Goal: Task Accomplishment & Management: Complete application form

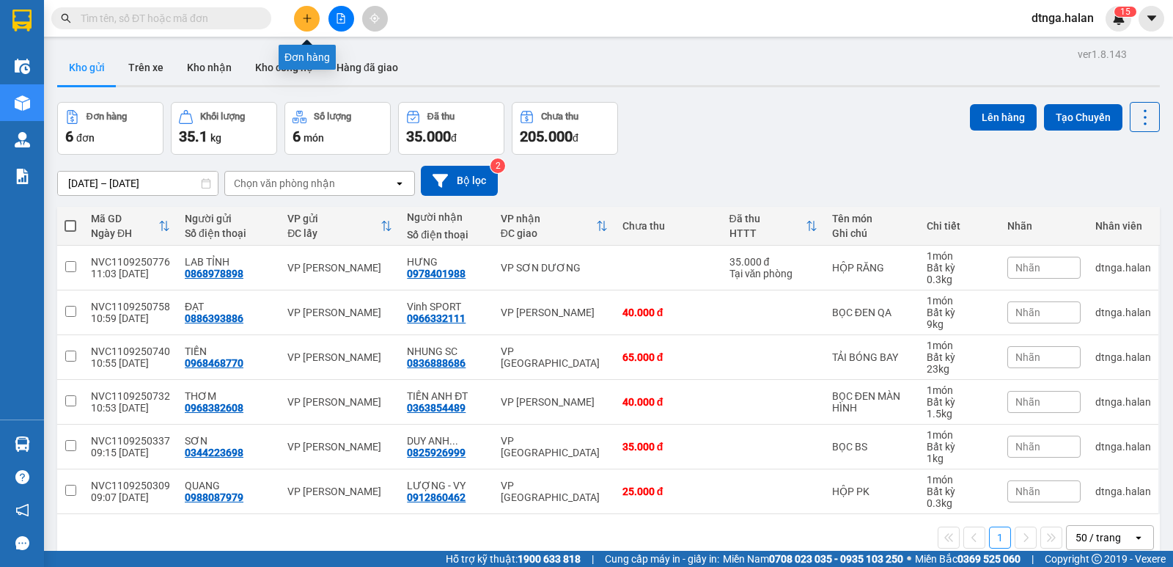
click at [302, 23] on icon "plus" at bounding box center [307, 18] width 10 height 10
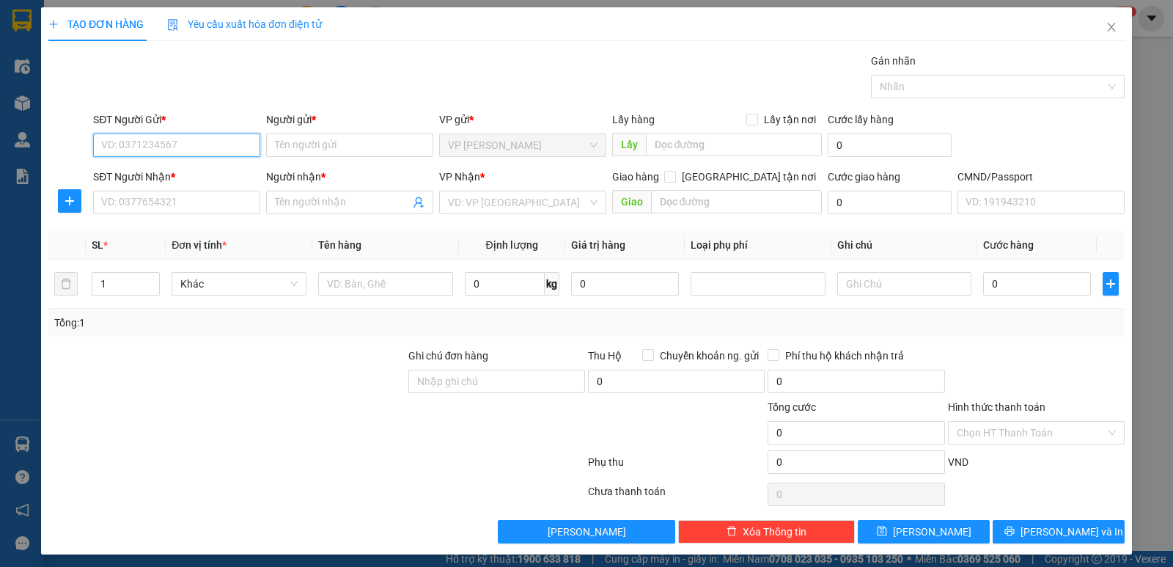
click at [227, 151] on input "SĐT Người Gửi *" at bounding box center [176, 144] width 167 height 23
type input "0365617314"
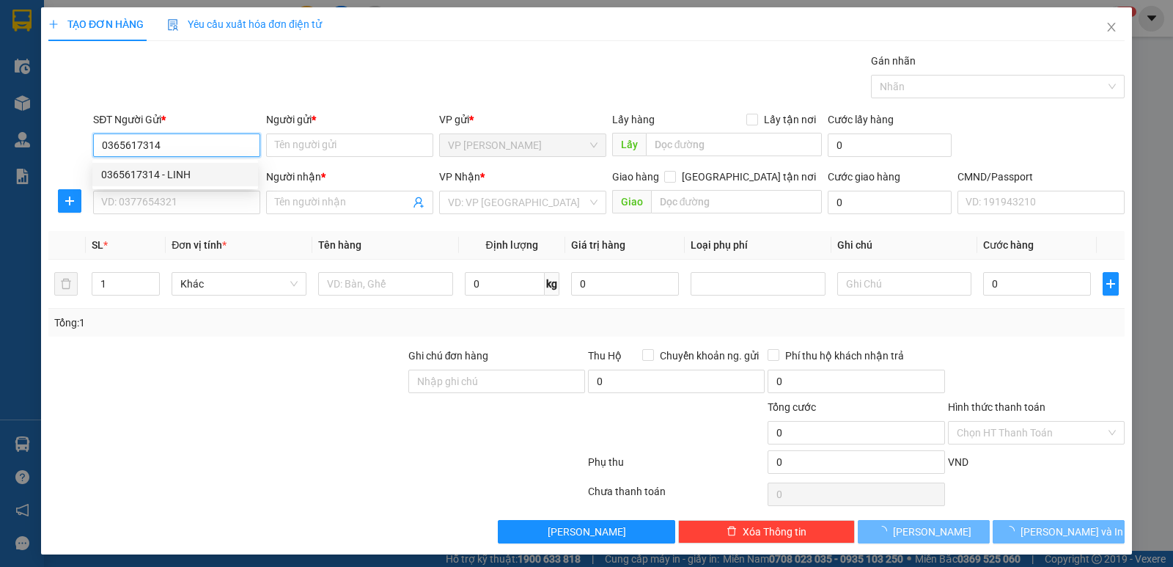
click at [213, 174] on div "0365617314 - LINH" at bounding box center [175, 174] width 148 height 16
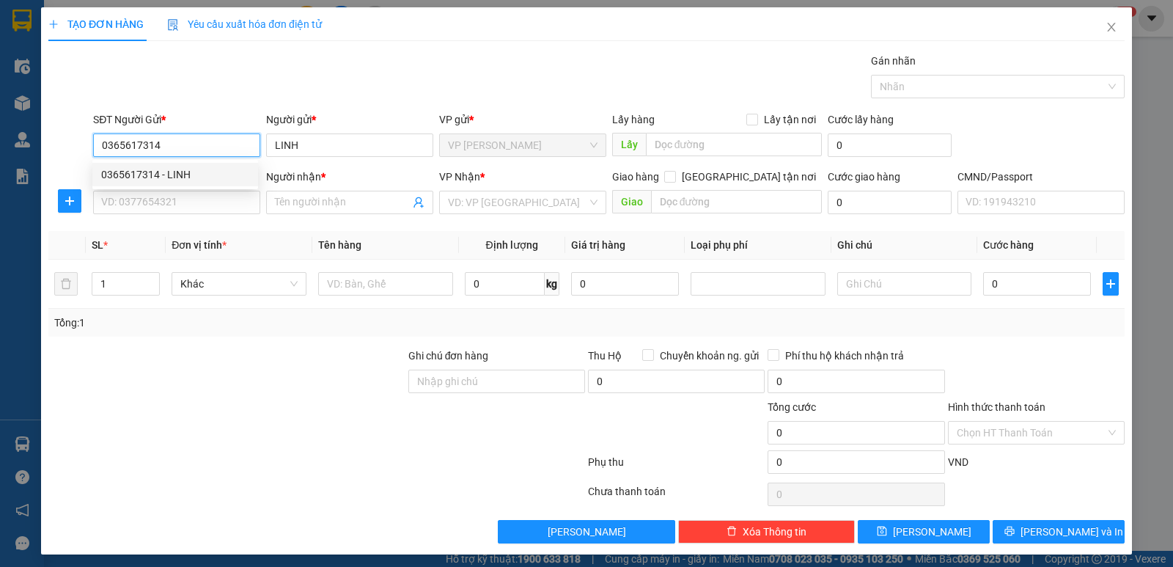
type input "LINH"
type input "0365617314"
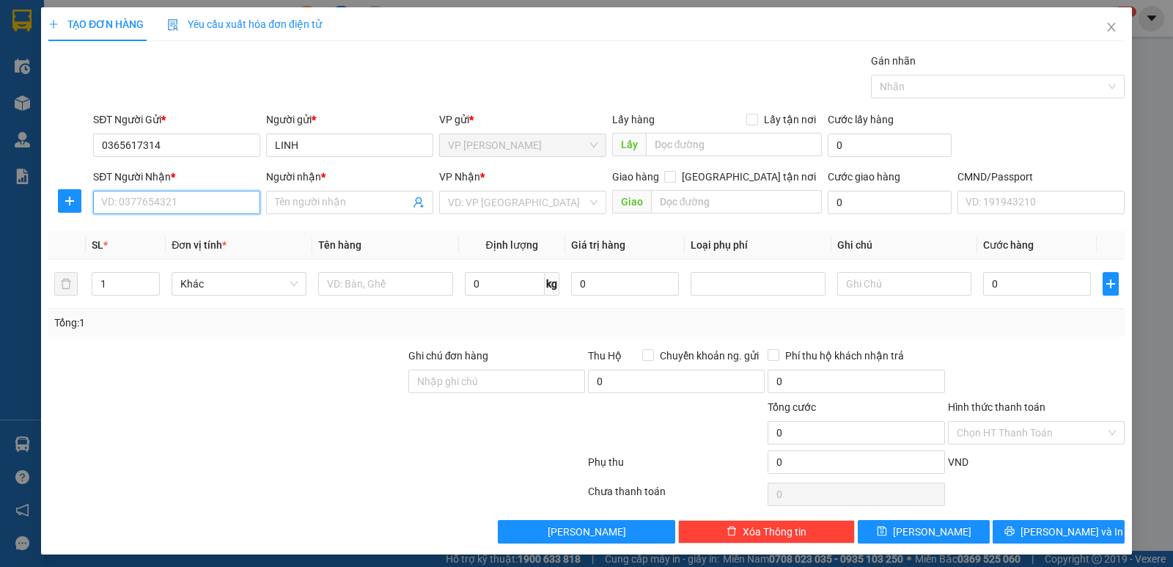
click at [216, 210] on input "SĐT Người Nhận *" at bounding box center [176, 202] width 167 height 23
click at [131, 237] on div "0962000326 - PHƯƠNG" at bounding box center [175, 232] width 148 height 16
type input "0962000326"
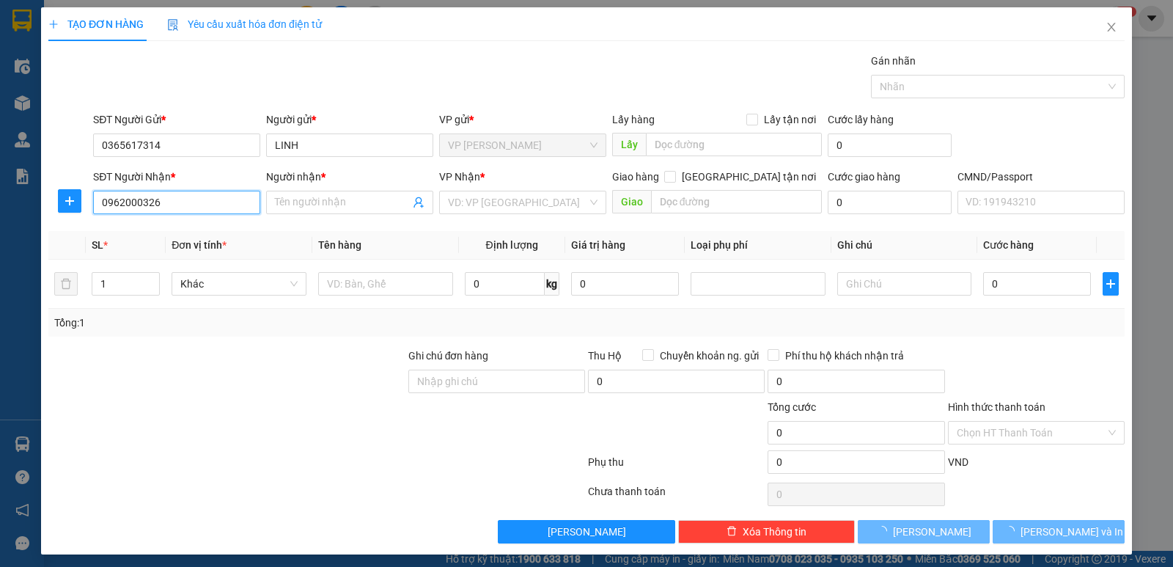
type input "PHƯƠNG"
checkbox input "true"
type input "88 VĂN CAO"
type input "20.000"
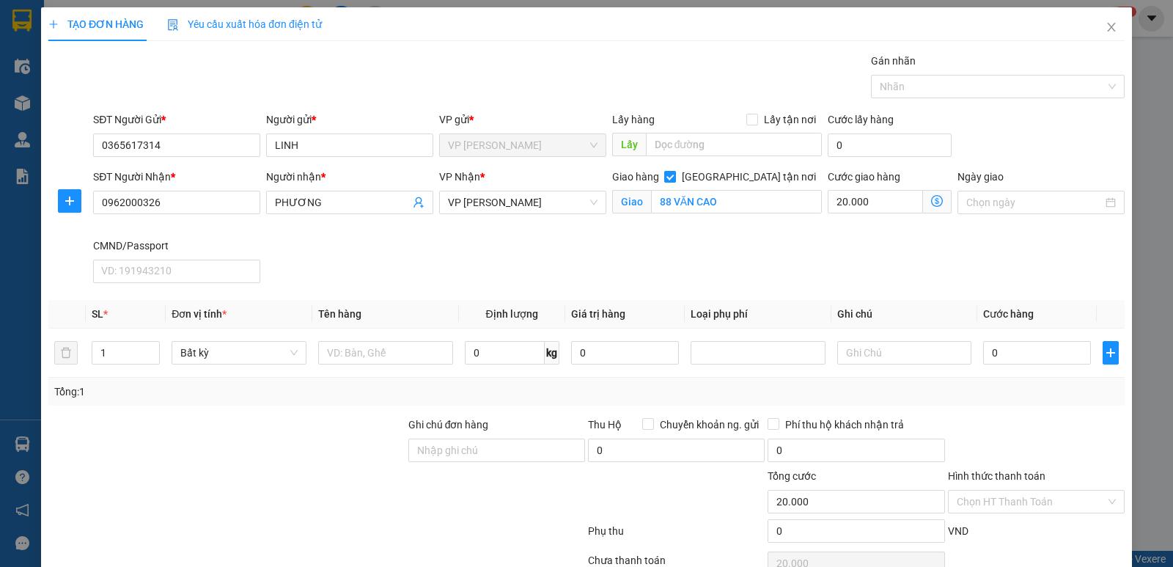
click at [674, 177] on input "[GEOGRAPHIC_DATA] tận nơi" at bounding box center [669, 176] width 10 height 10
checkbox input "false"
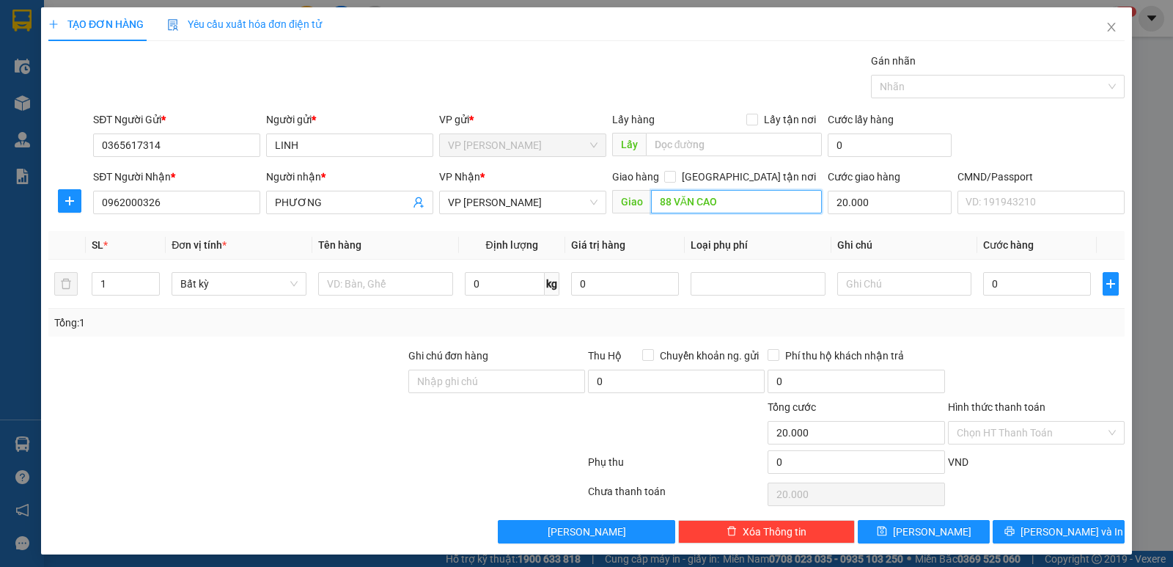
click at [746, 201] on input "88 VĂN CAO" at bounding box center [737, 201] width 172 height 23
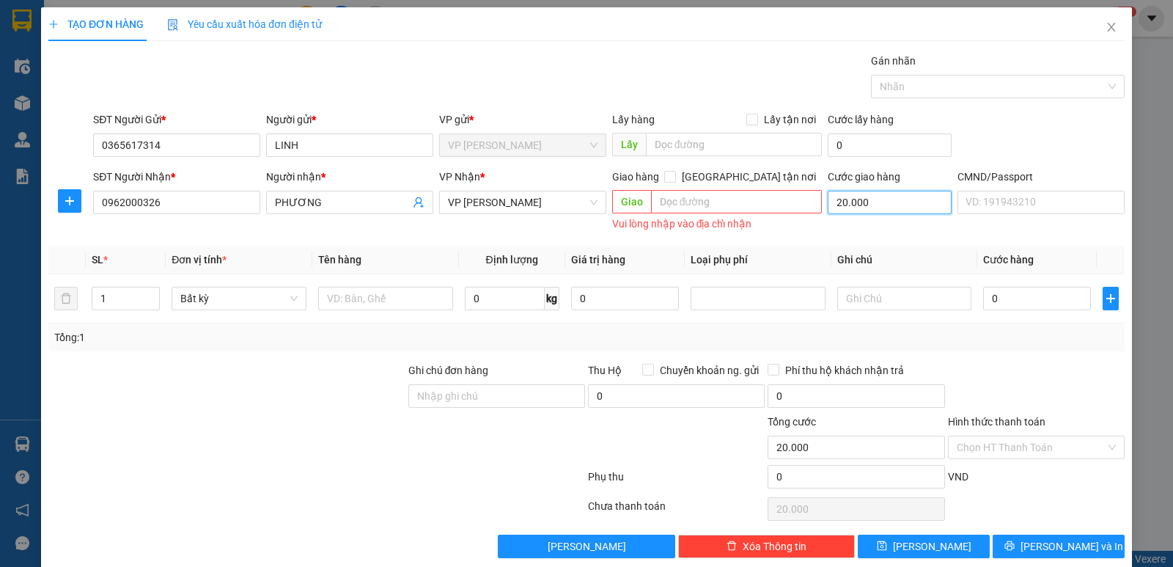
click at [869, 200] on input "20.000" at bounding box center [890, 202] width 124 height 23
type input "0"
drag, startPoint x: 419, startPoint y: 303, endPoint x: 401, endPoint y: 287, distance: 23.9
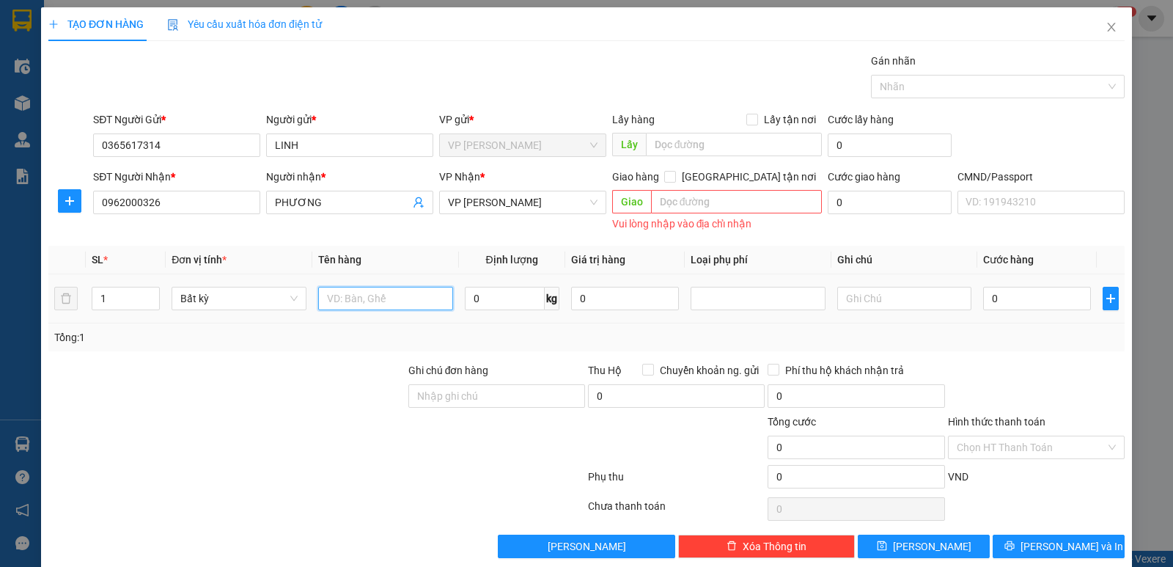
click at [418, 303] on input "text" at bounding box center [385, 298] width 135 height 23
type input "HỘP"
click at [506, 307] on input "0" at bounding box center [505, 298] width 80 height 23
type input "6"
click at [855, 304] on input "text" at bounding box center [904, 298] width 135 height 23
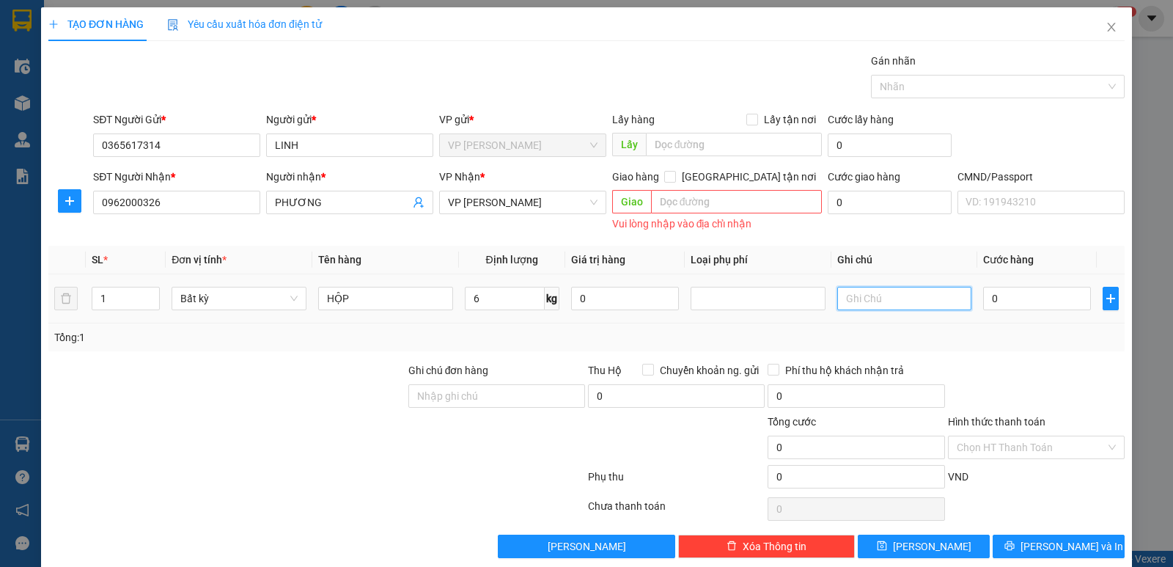
type input "40.000"
type input "SHIP KO BIẾT HÀNG GÌ"
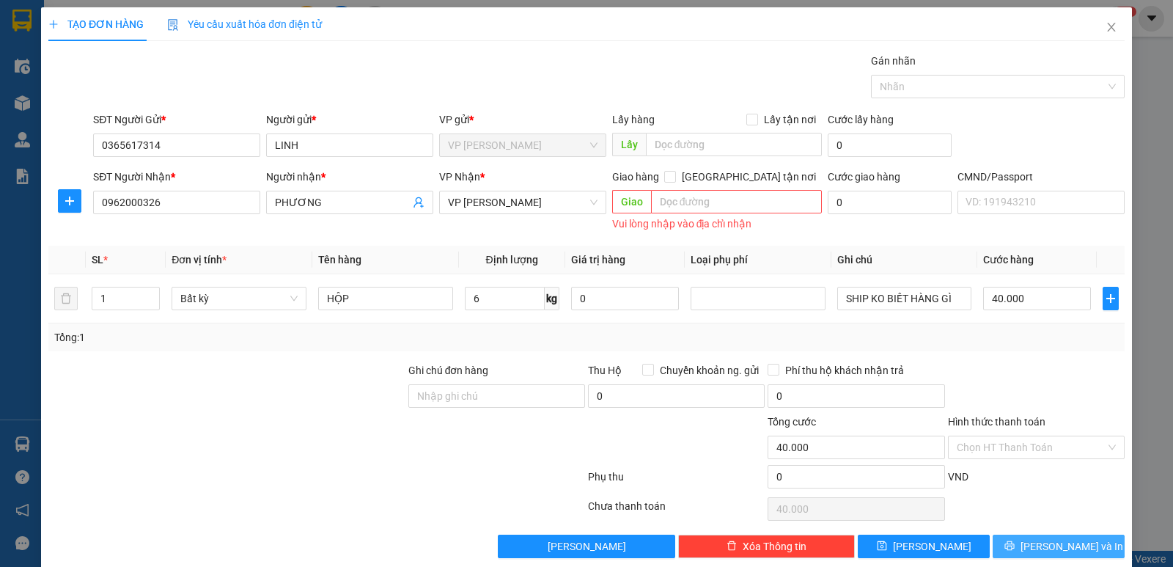
click at [1015, 541] on icon "printer" at bounding box center [1009, 545] width 10 height 10
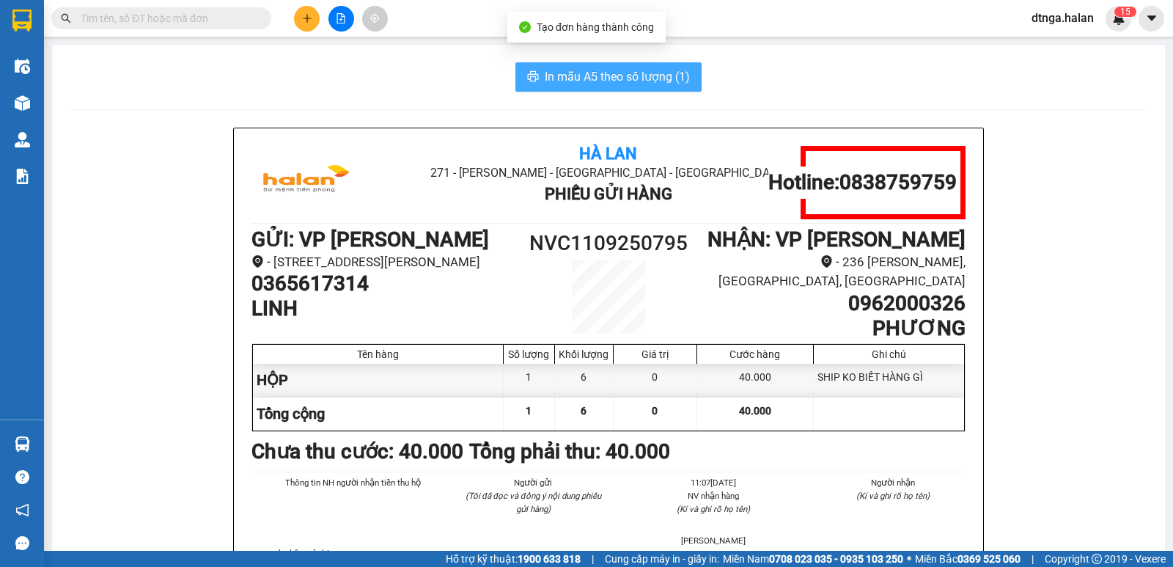
click at [608, 70] on span "In mẫu A5 theo số lượng (1)" at bounding box center [617, 76] width 145 height 18
